Goal: Navigation & Orientation: Find specific page/section

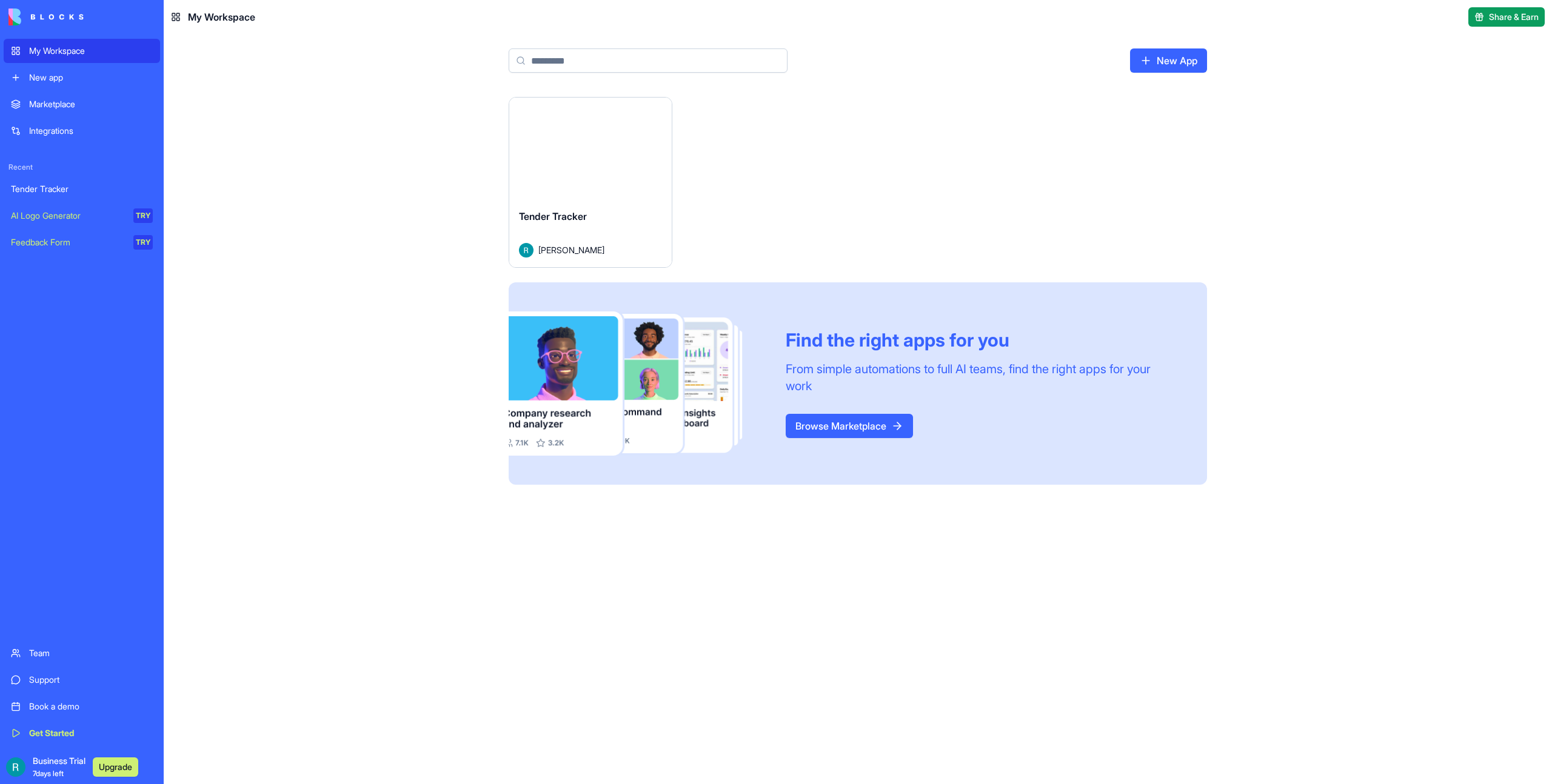
click at [584, 170] on div "Launch" at bounding box center [591, 148] width 162 height 102
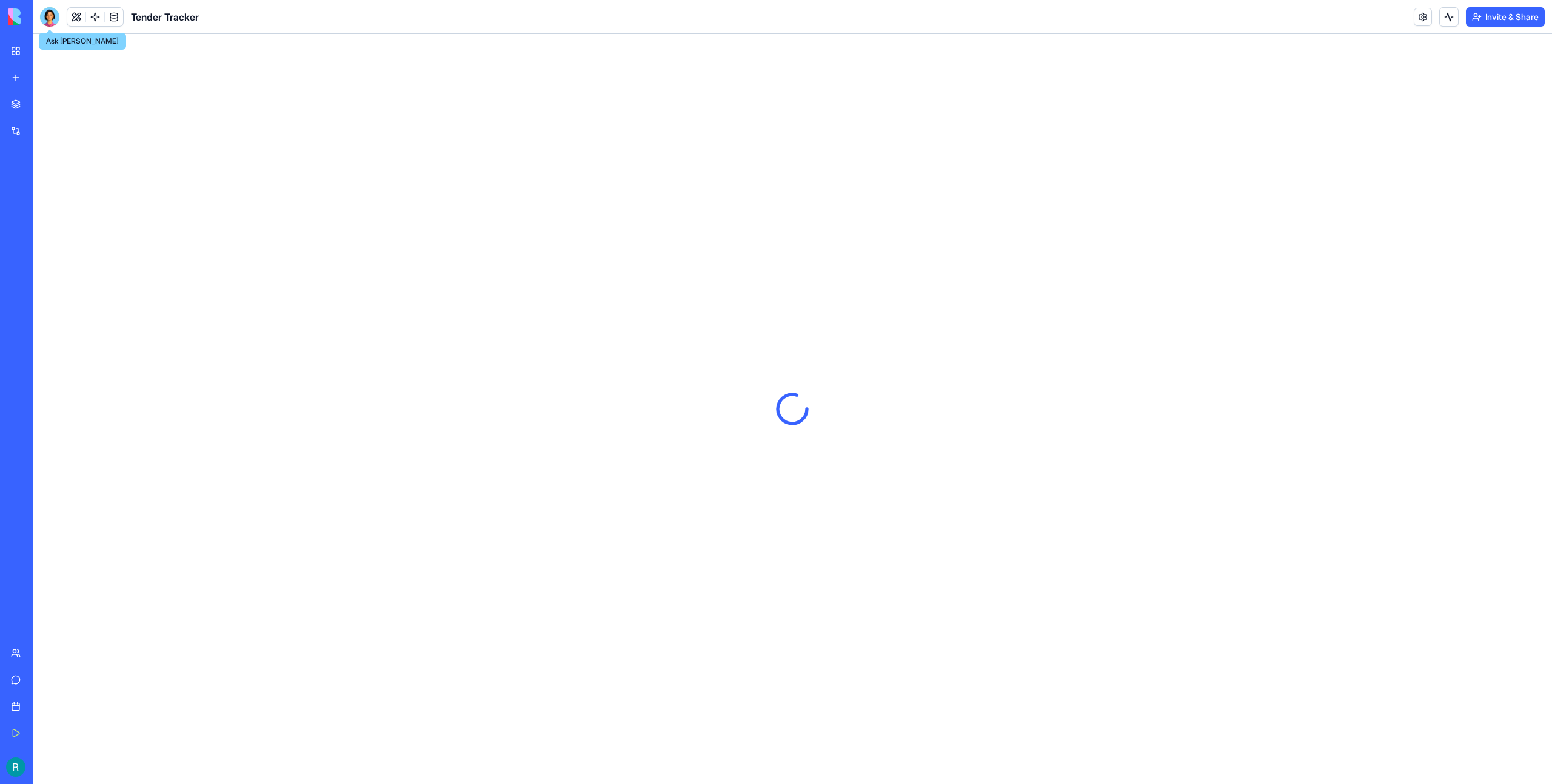
click at [54, 15] on div at bounding box center [49, 16] width 19 height 19
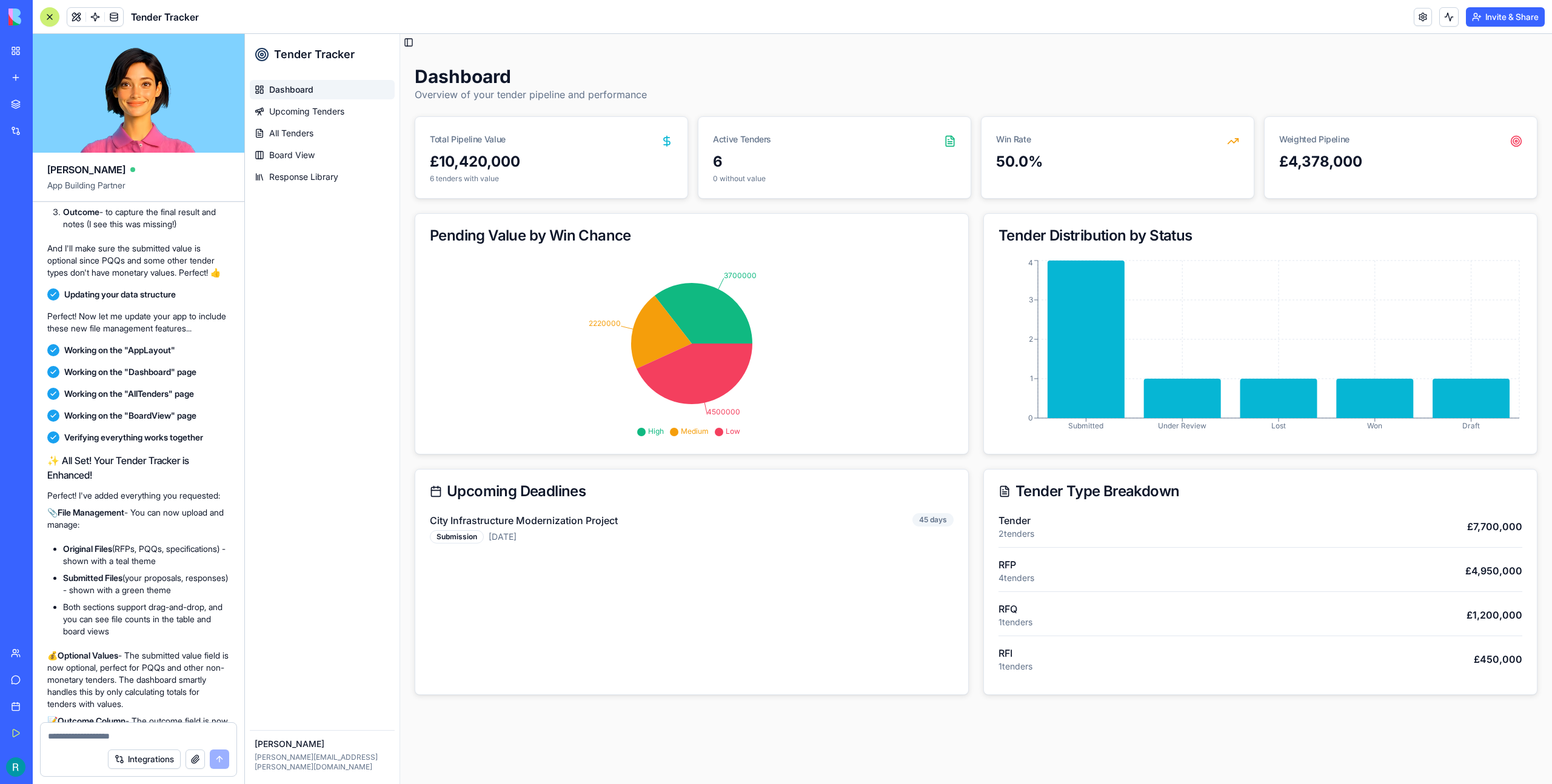
scroll to position [1023, 0]
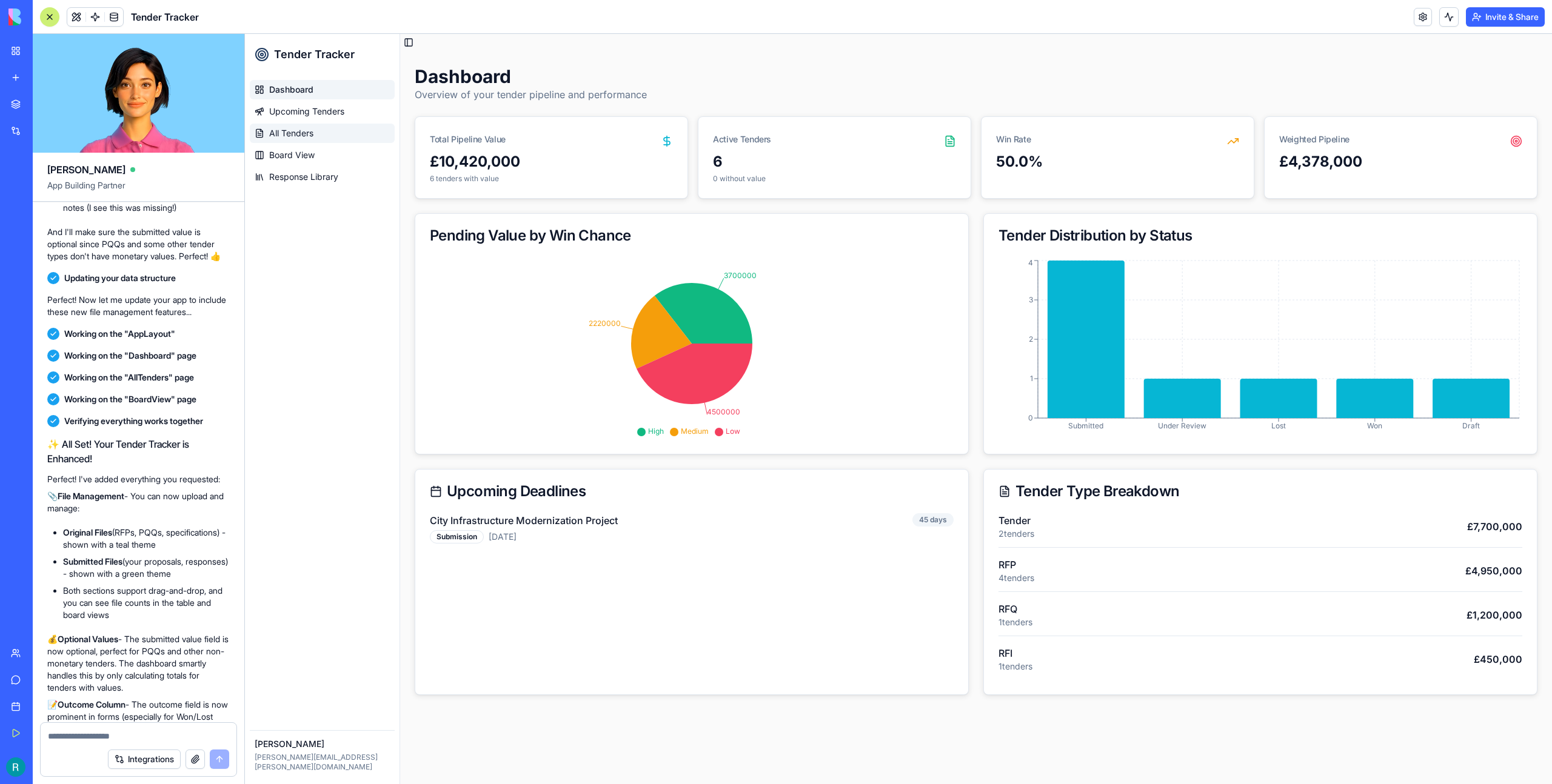
click at [276, 126] on link "All Tenders" at bounding box center [322, 132] width 145 height 19
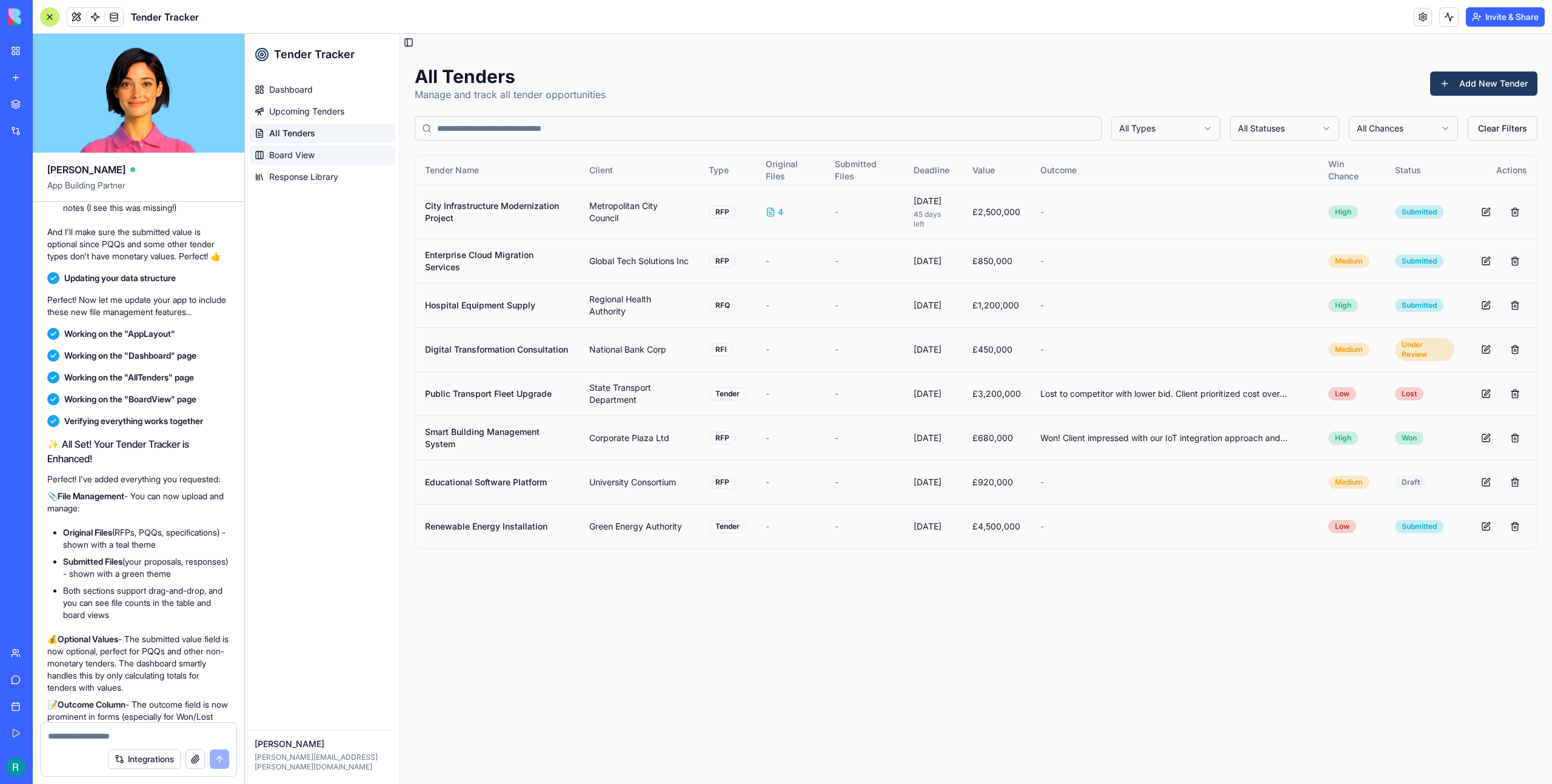
click at [292, 151] on span "Board View" at bounding box center [291, 155] width 45 height 12
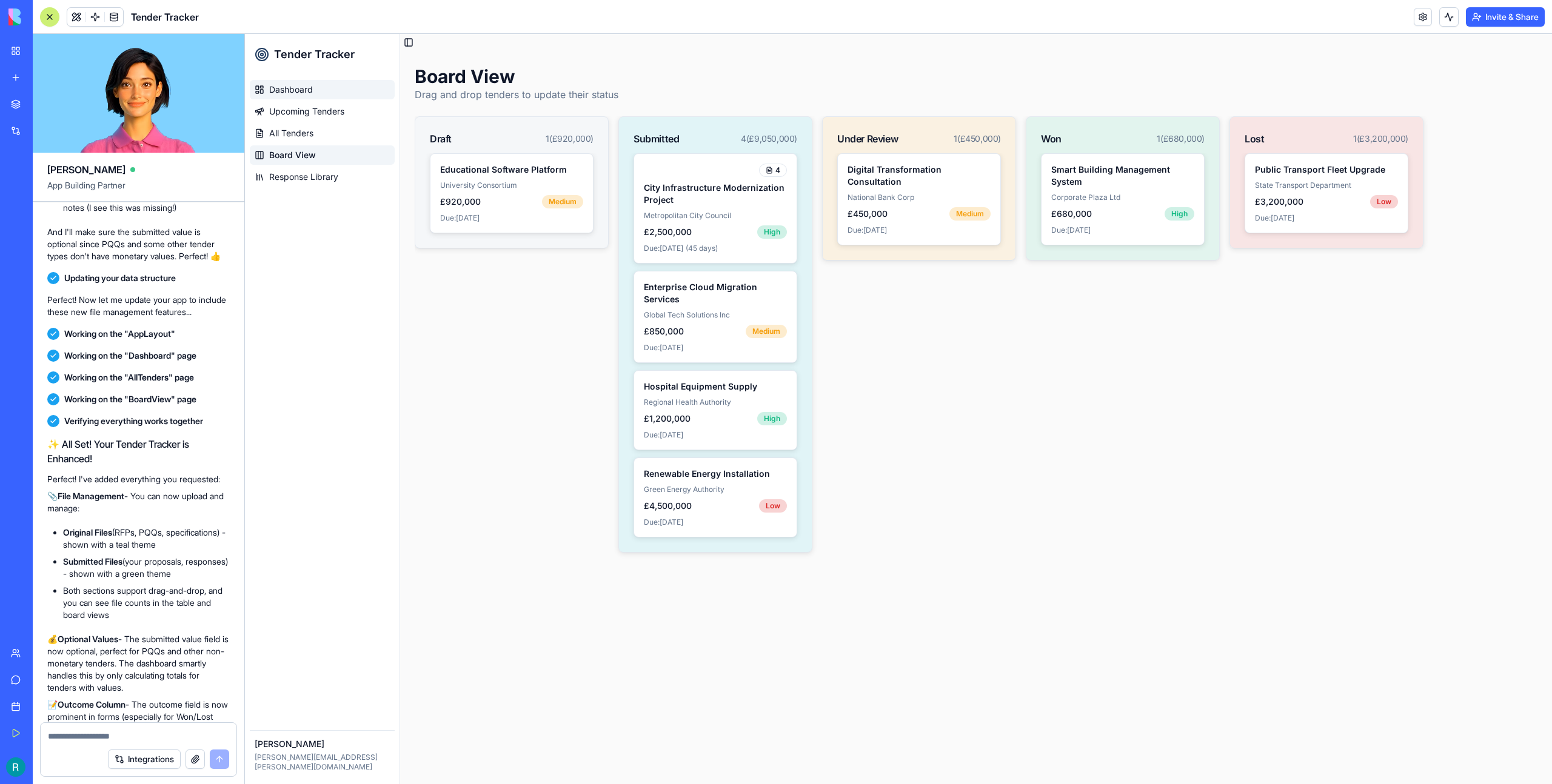
click at [304, 87] on span "Dashboard" at bounding box center [290, 90] width 44 height 12
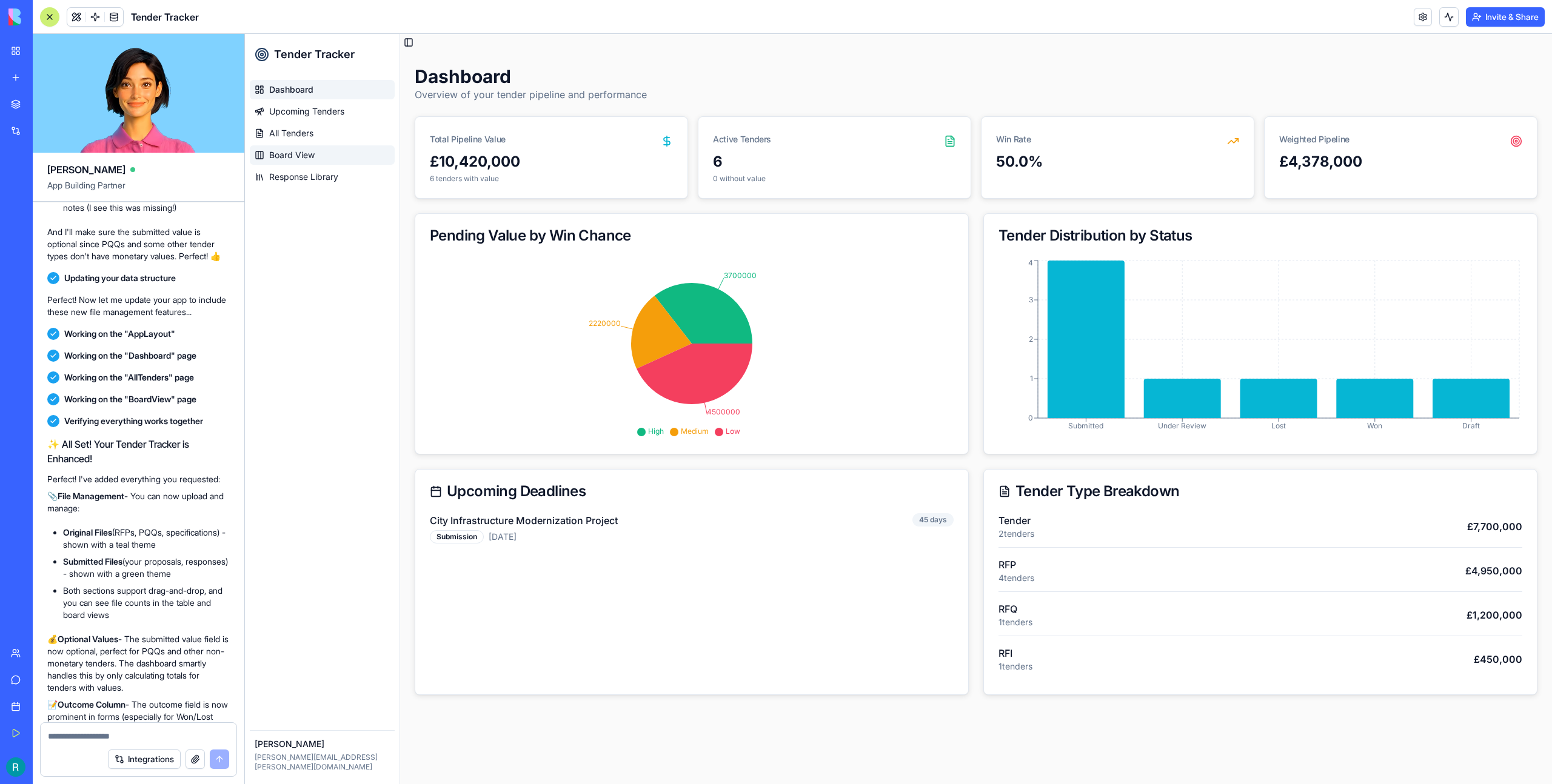
click at [293, 158] on span "Board View" at bounding box center [291, 155] width 45 height 12
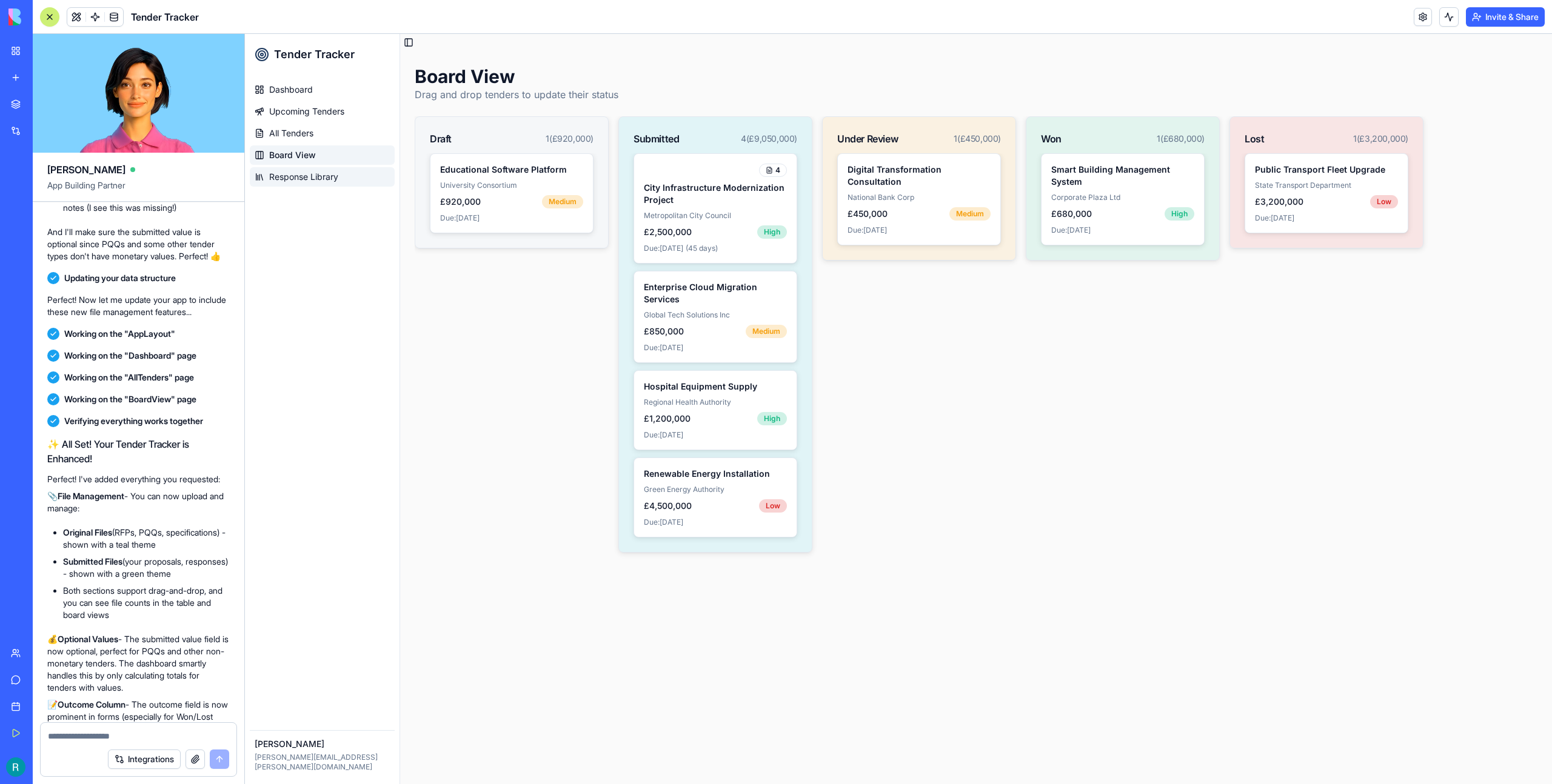
click at [296, 185] on link "Response Library" at bounding box center [322, 176] width 145 height 19
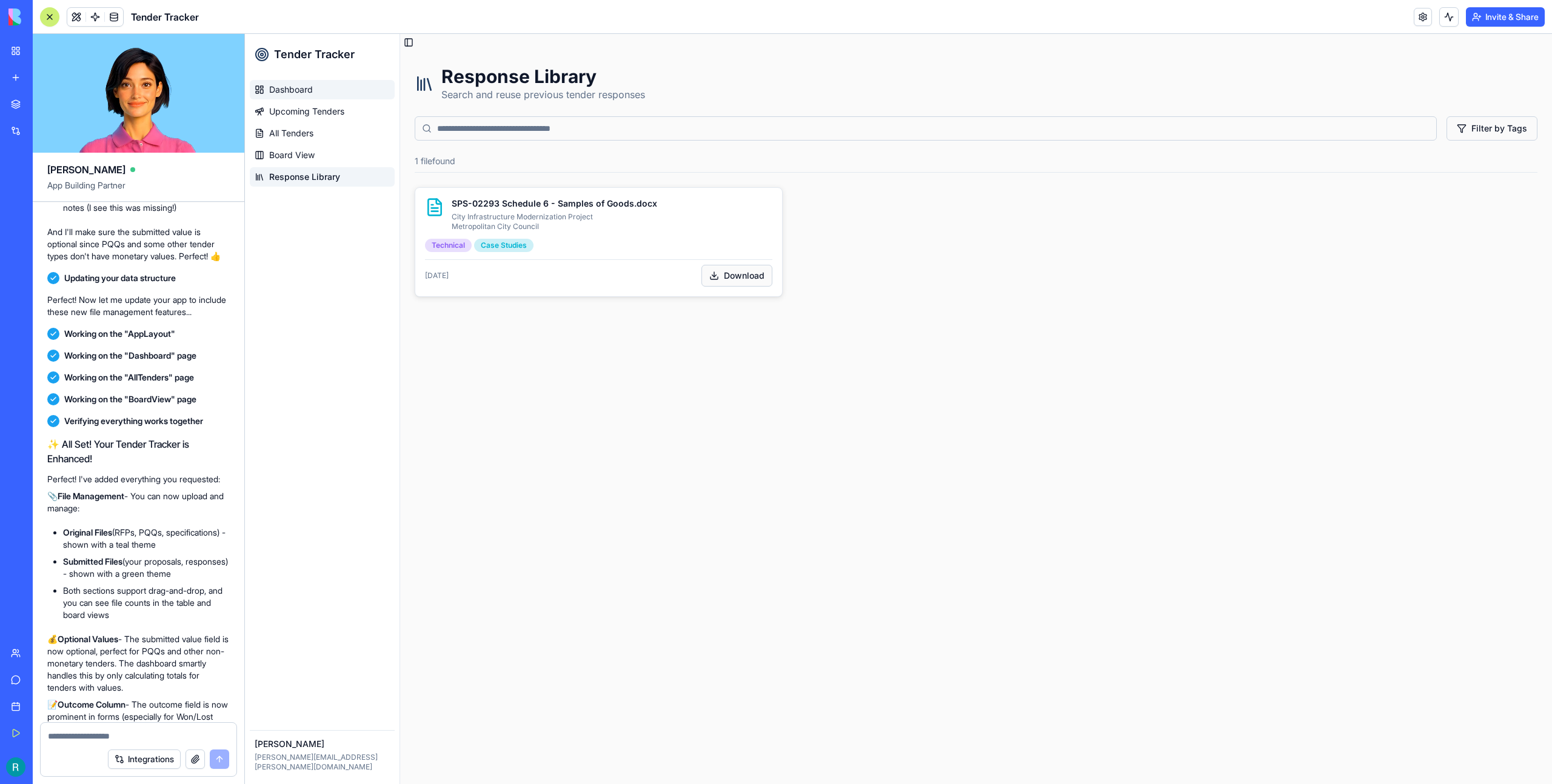
click at [350, 92] on link "Dashboard" at bounding box center [322, 89] width 145 height 19
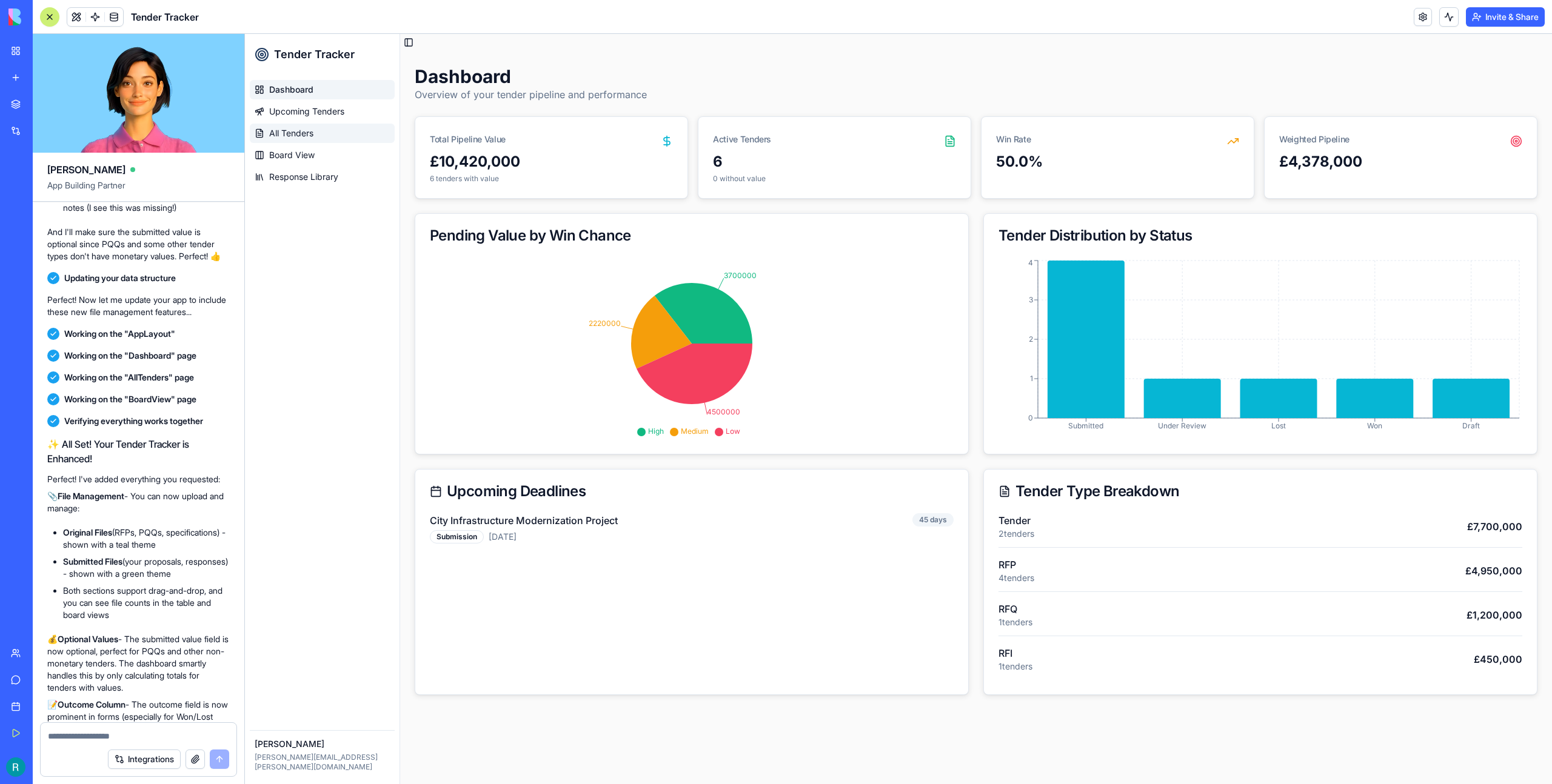
click at [298, 132] on span "All Tenders" at bounding box center [291, 133] width 44 height 12
